Goal: Task Accomplishment & Management: Manage account settings

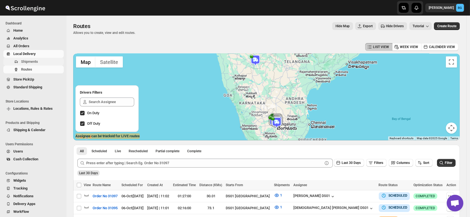
click at [26, 60] on span "Shipments" at bounding box center [29, 61] width 17 height 4
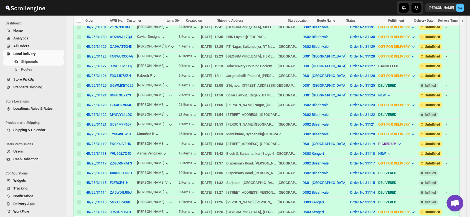
scroll to position [196, 0]
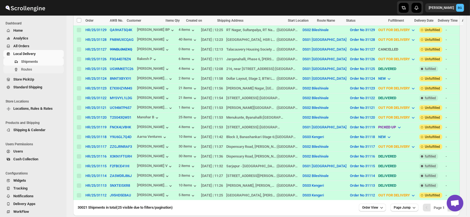
click at [24, 69] on span "Routes" at bounding box center [26, 69] width 11 height 4
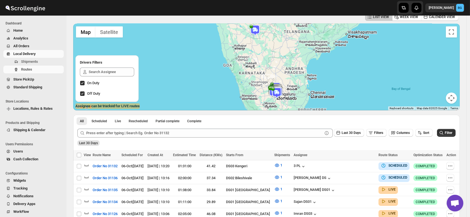
scroll to position [22, 0]
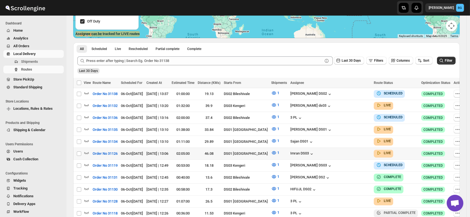
scroll to position [104, 0]
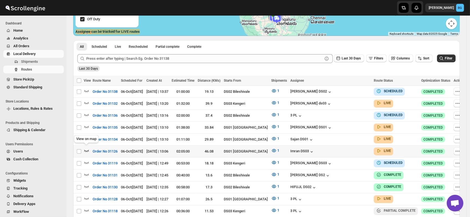
click at [85, 148] on icon "button" at bounding box center [87, 151] width 6 height 6
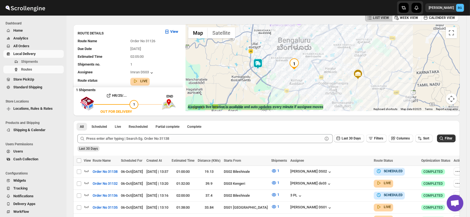
scroll to position [0, 0]
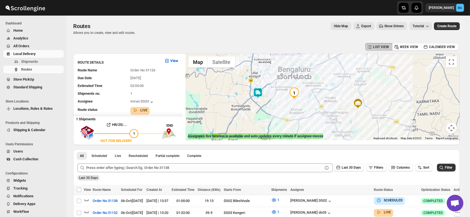
click at [258, 92] on img at bounding box center [257, 92] width 11 height 11
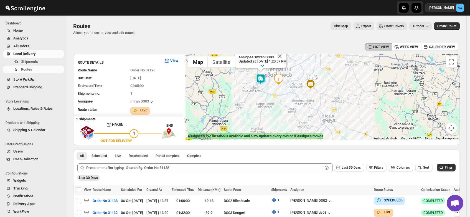
drag, startPoint x: 354, startPoint y: 102, endPoint x: 325, endPoint y: 75, distance: 39.5
click at [325, 75] on div "Assignee : Imran DS03 Updated at : 10/6/2025, 1:20:57 PM Duty mode Enabled Batt…" at bounding box center [323, 97] width 274 height 87
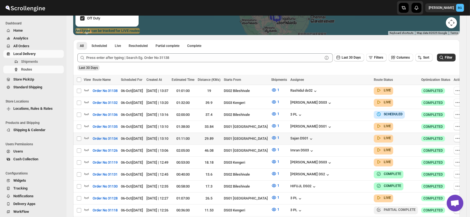
scroll to position [106, 0]
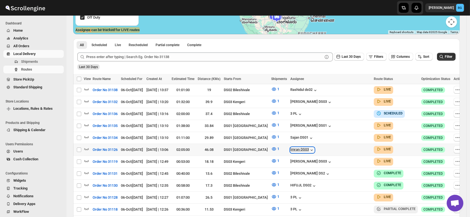
click at [315, 148] on div "Imran DS03" at bounding box center [302, 150] width 24 height 6
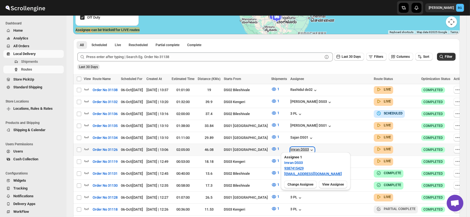
click at [315, 148] on div "Imran DS03" at bounding box center [302, 150] width 24 height 6
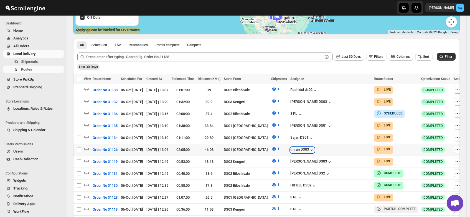
click at [315, 148] on div "Imran DS03" at bounding box center [302, 150] width 24 height 6
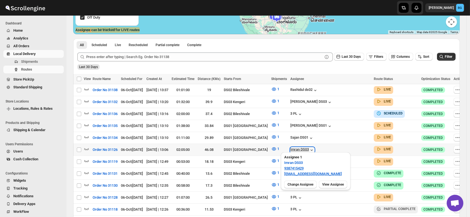
click at [315, 148] on div "Imran DS03" at bounding box center [302, 150] width 24 height 6
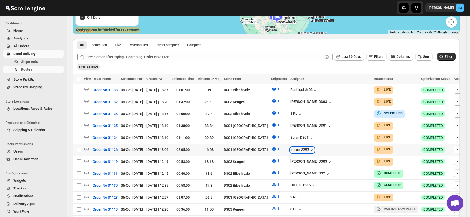
click at [315, 148] on div "Imran DS03" at bounding box center [302, 150] width 24 height 6
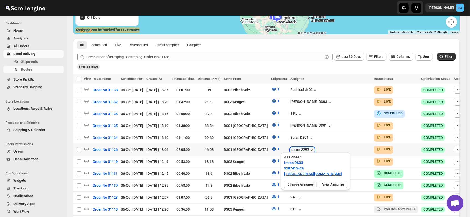
click at [315, 148] on div "Imran DS03" at bounding box center [302, 150] width 24 height 6
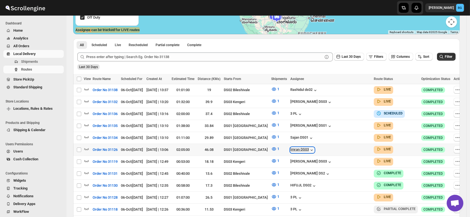
click at [315, 148] on div "Imran DS03" at bounding box center [302, 150] width 24 height 6
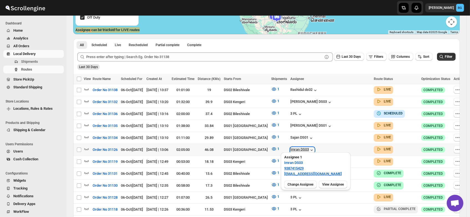
click at [315, 148] on div "Imran DS03" at bounding box center [302, 150] width 24 height 6
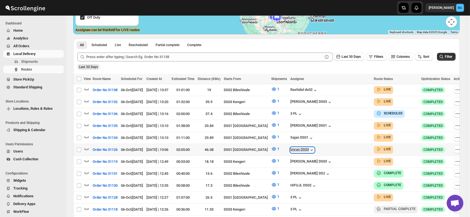
click at [315, 148] on div "Imran DS03" at bounding box center [302, 150] width 24 height 6
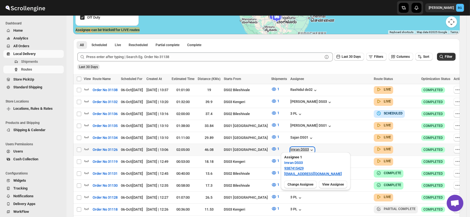
click at [315, 148] on div "Imran DS03" at bounding box center [302, 150] width 24 height 6
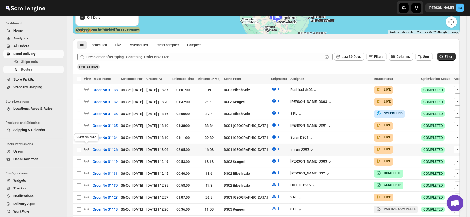
click at [87, 146] on icon "button" at bounding box center [87, 149] width 6 height 6
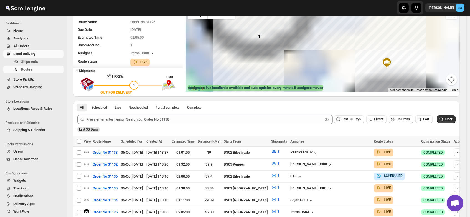
scroll to position [47, 0]
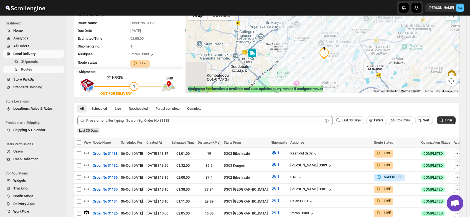
drag, startPoint x: 211, startPoint y: 56, endPoint x: 280, endPoint y: 68, distance: 70.6
click at [280, 68] on div at bounding box center [323, 49] width 274 height 87
click at [255, 51] on img at bounding box center [252, 53] width 11 height 11
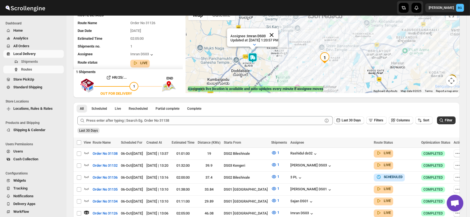
click at [278, 28] on button "Close" at bounding box center [271, 34] width 13 height 13
click at [254, 57] on img at bounding box center [252, 57] width 11 height 11
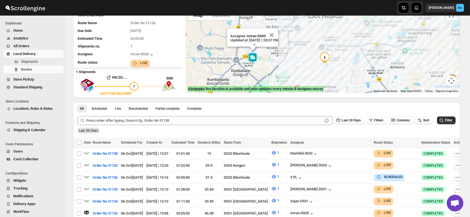
click at [254, 57] on img at bounding box center [252, 57] width 11 height 11
click at [254, 42] on icon "button" at bounding box center [255, 45] width 6 height 6
click at [252, 24] on icon "button" at bounding box center [255, 26] width 6 height 6
click at [29, 63] on span "Shipments" at bounding box center [29, 61] width 17 height 4
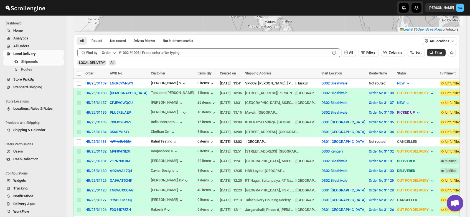
scroll to position [216, 0]
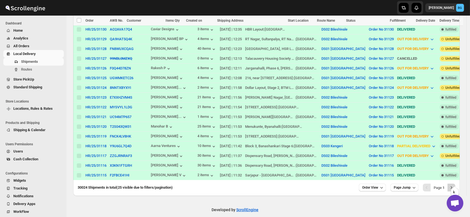
click at [454, 184] on icon "Next" at bounding box center [452, 187] width 6 height 6
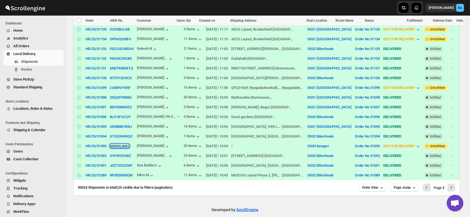
click at [120, 144] on button "4959VL9031" at bounding box center [120, 146] width 20 height 4
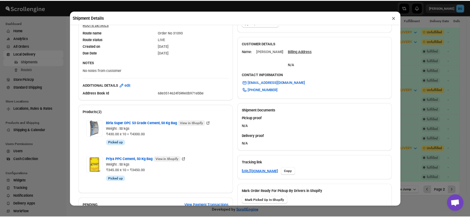
scroll to position [0, 0]
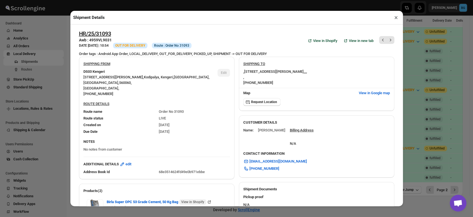
click at [396, 19] on button "×" at bounding box center [396, 18] width 8 height 8
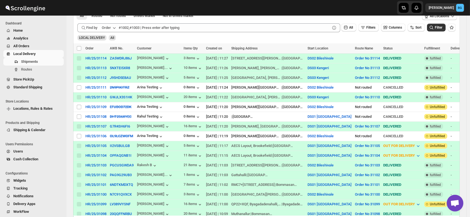
scroll to position [98, 0]
